Goal: Information Seeking & Learning: Learn about a topic

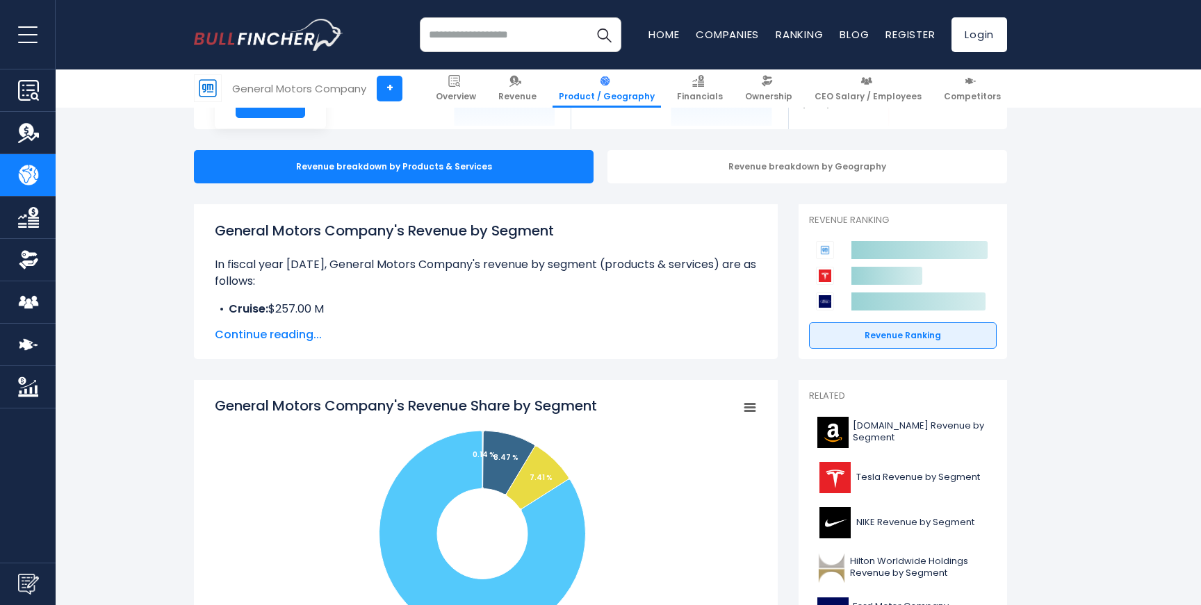
scroll to position [114, 0]
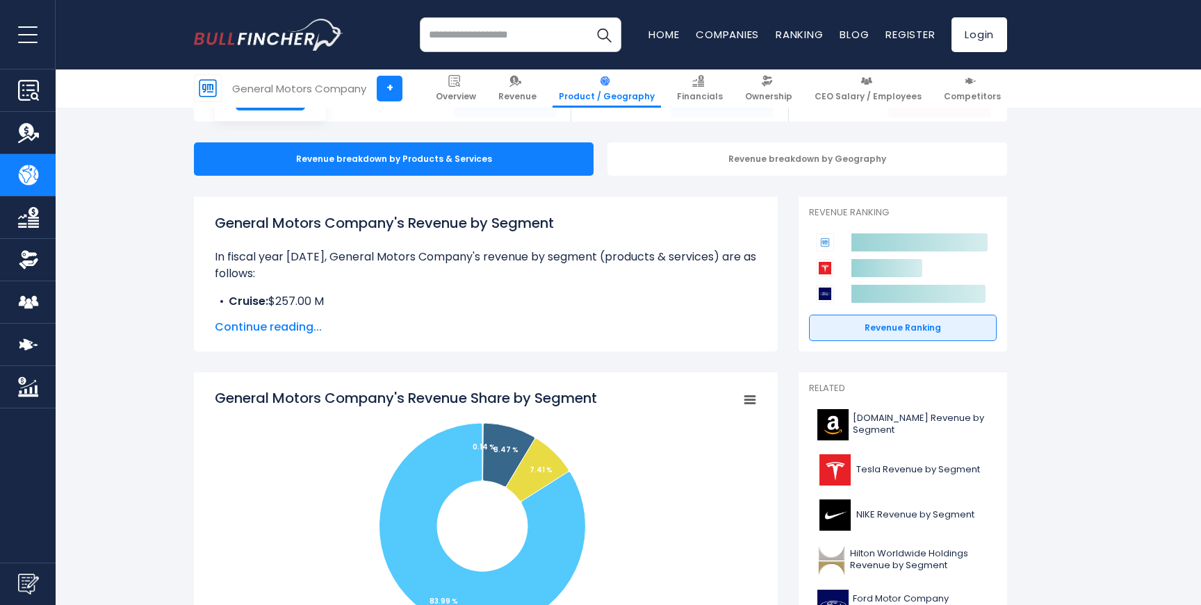
click at [270, 324] on span "Continue reading..." at bounding box center [486, 327] width 542 height 17
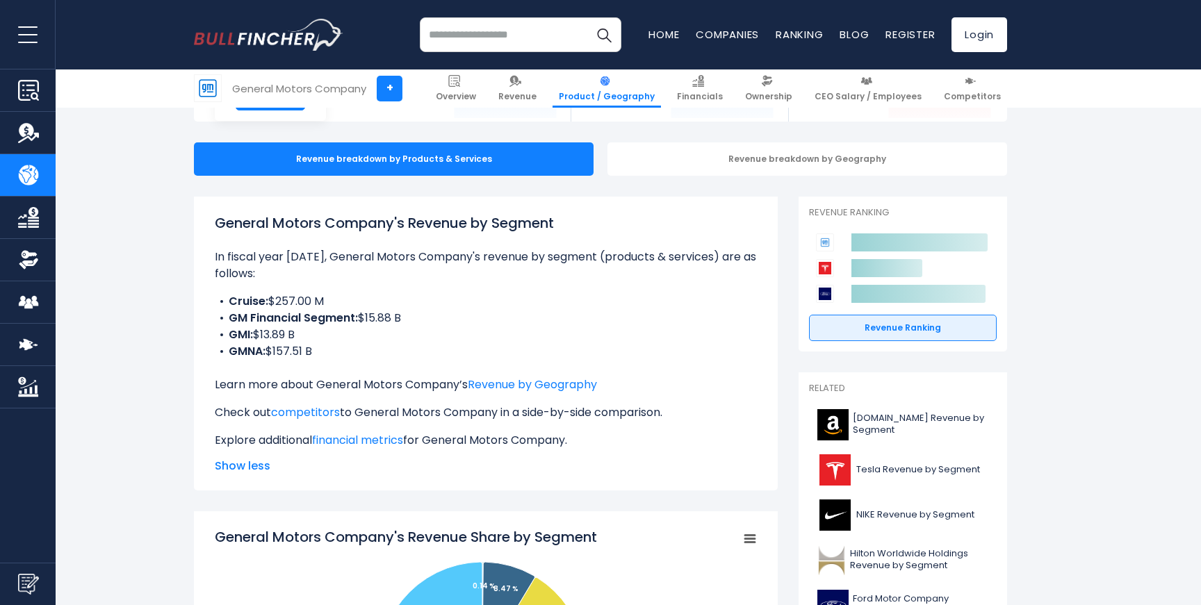
click at [395, 313] on li "GM Financial Segment: $15.88 B" at bounding box center [486, 318] width 542 height 17
drag, startPoint x: 419, startPoint y: 315, endPoint x: 368, endPoint y: 353, distance: 63.5
click at [369, 354] on ul "Cruise: $257.00 M GM Financial Segment: $15.88 B GMI: $13.89 B GMNA: $157.51 B" at bounding box center [486, 326] width 542 height 67
click at [368, 353] on li "GMNA: $157.51 B" at bounding box center [486, 351] width 542 height 17
click at [318, 425] on div "General Motors Company's Revenue by Segment In fiscal year [DATE], General Moto…" at bounding box center [486, 331] width 542 height 236
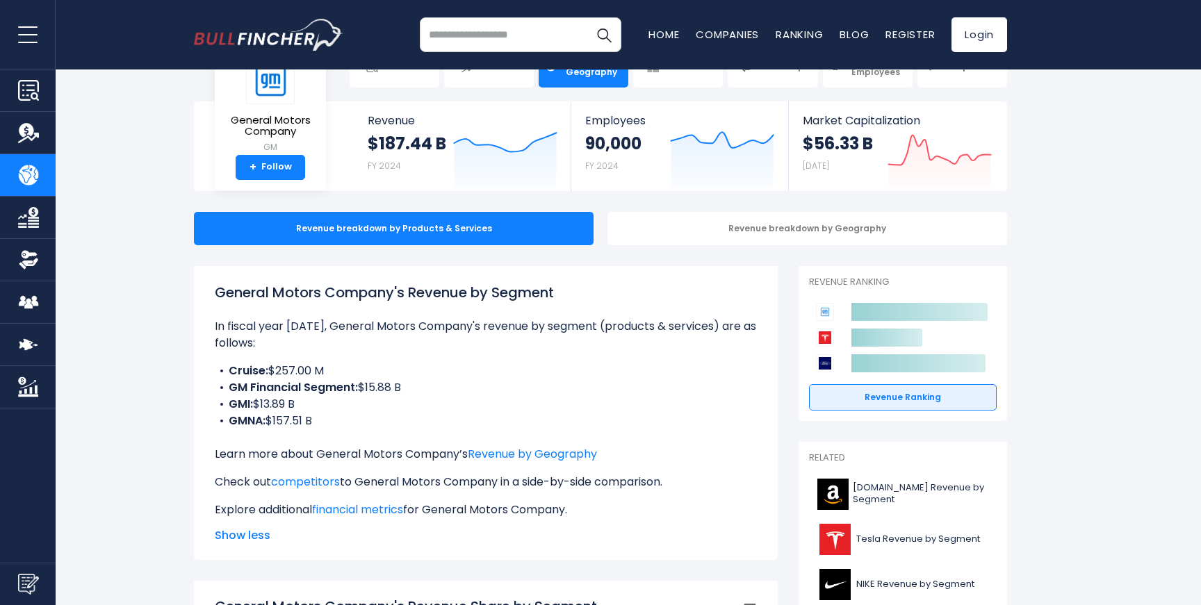
scroll to position [40, 0]
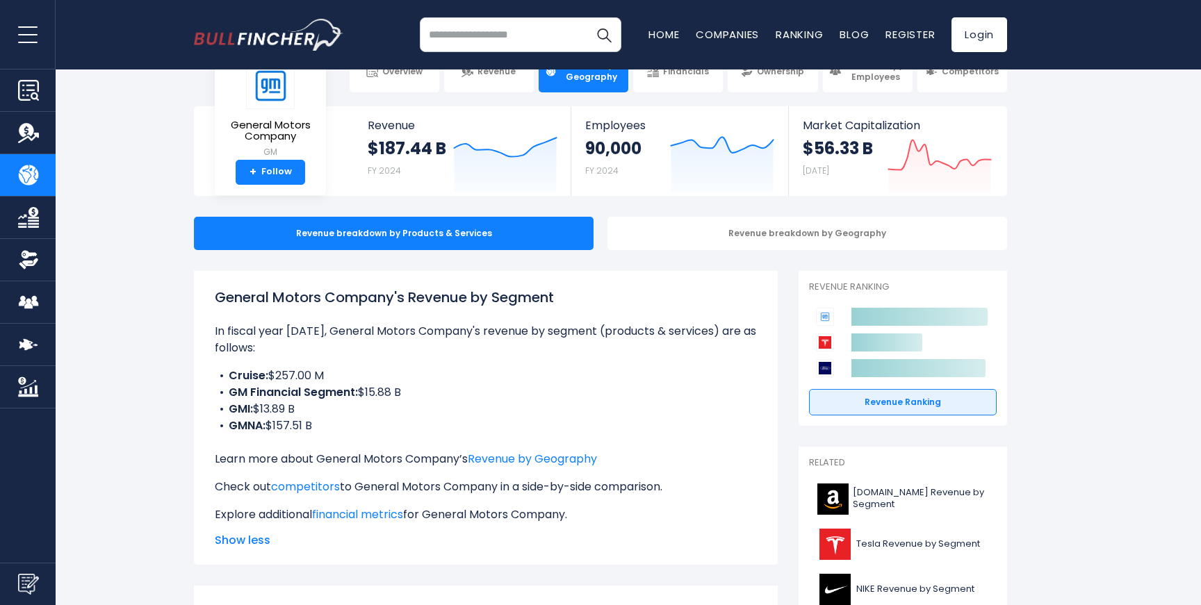
drag, startPoint x: 426, startPoint y: 391, endPoint x: 201, endPoint y: 396, distance: 225.2
click at [201, 396] on div "General Motors Company's Revenue by Segment In fiscal year [DATE], General Moto…" at bounding box center [486, 418] width 584 height 294
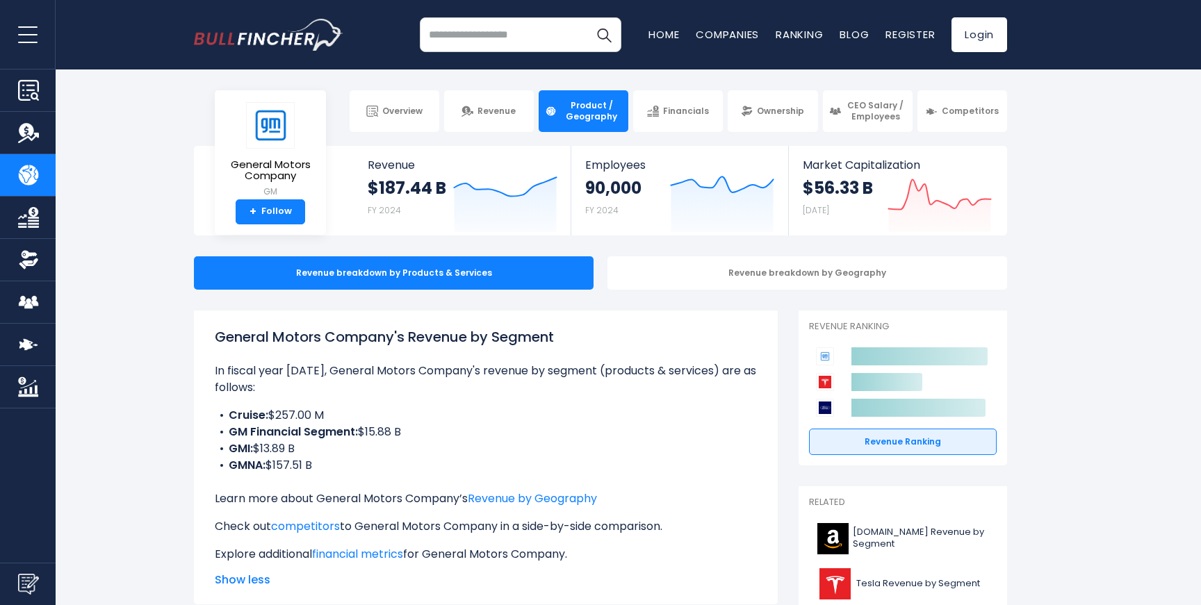
click at [488, 409] on li "Cruise: $257.00 M" at bounding box center [486, 415] width 542 height 17
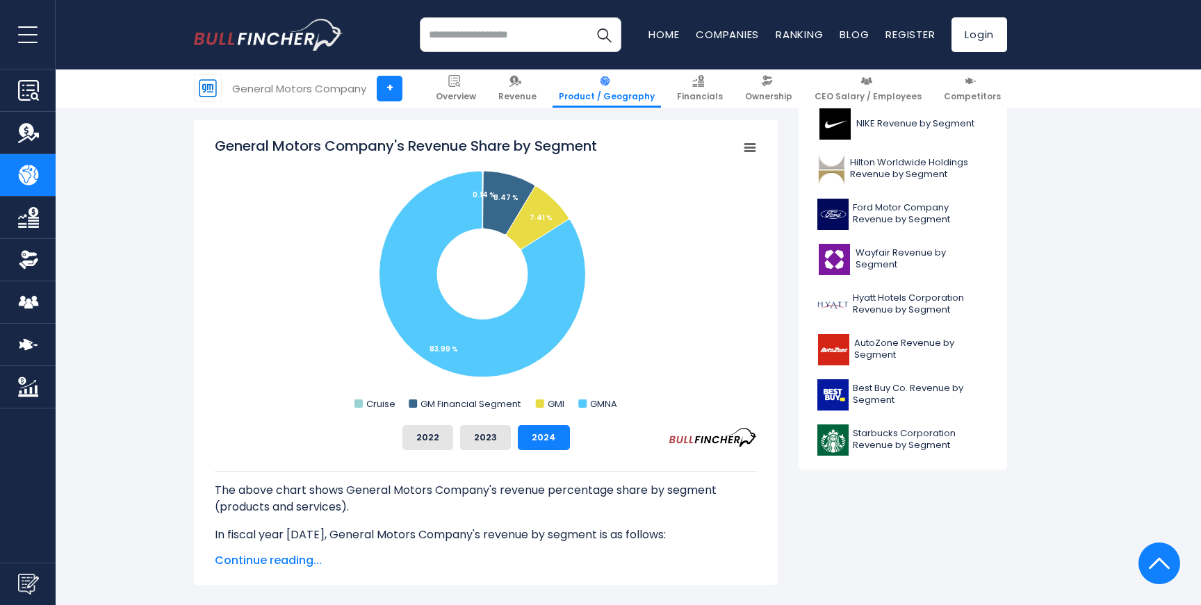
scroll to position [504, 0]
